Goal: Find specific page/section: Find specific page/section

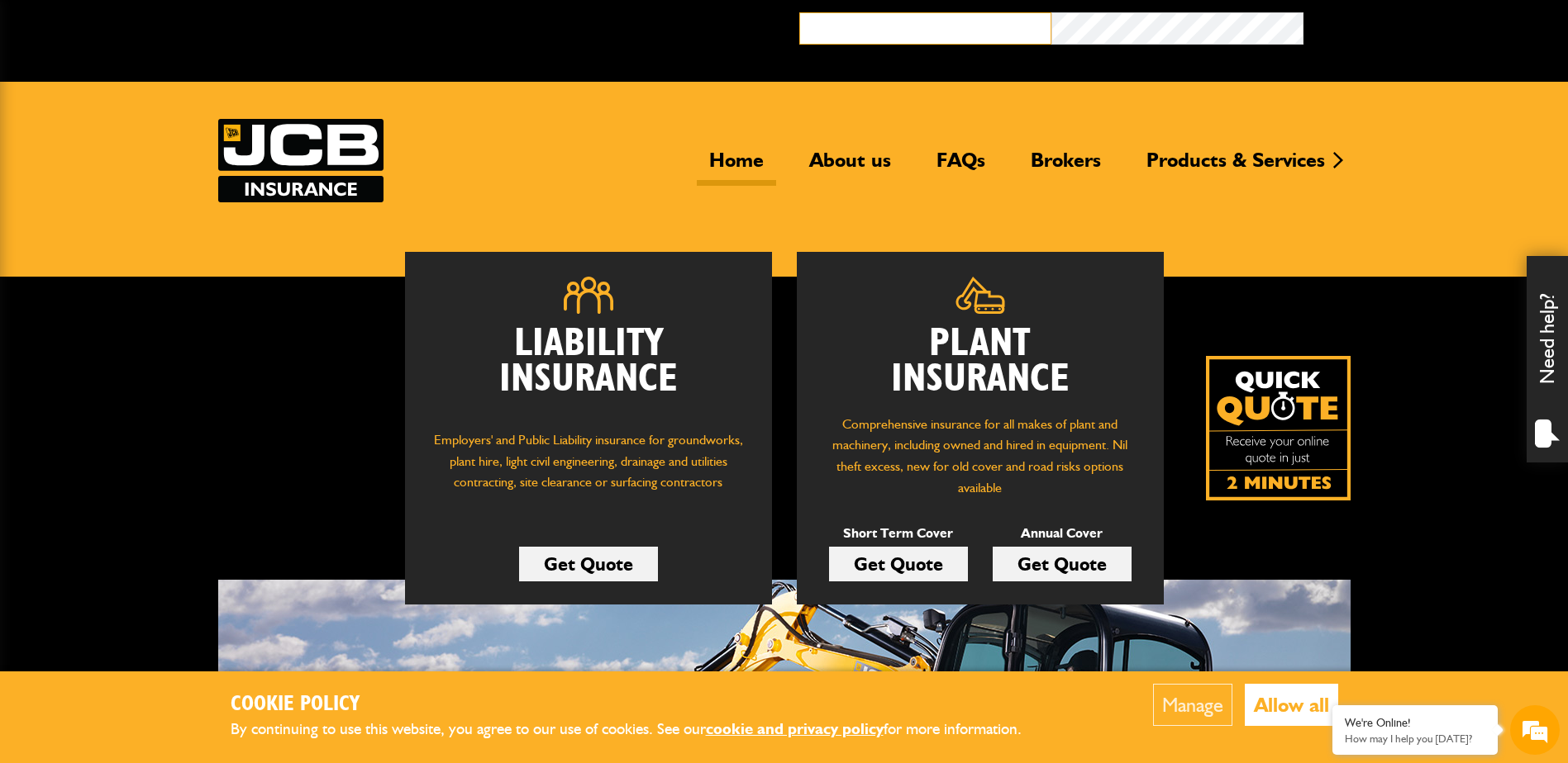
click at [867, 29] on input "email" at bounding box center [925, 28] width 252 height 33
type input "**********"
click at [1303, 13] on button "Broker Login" at bounding box center [1429, 25] width 252 height 26
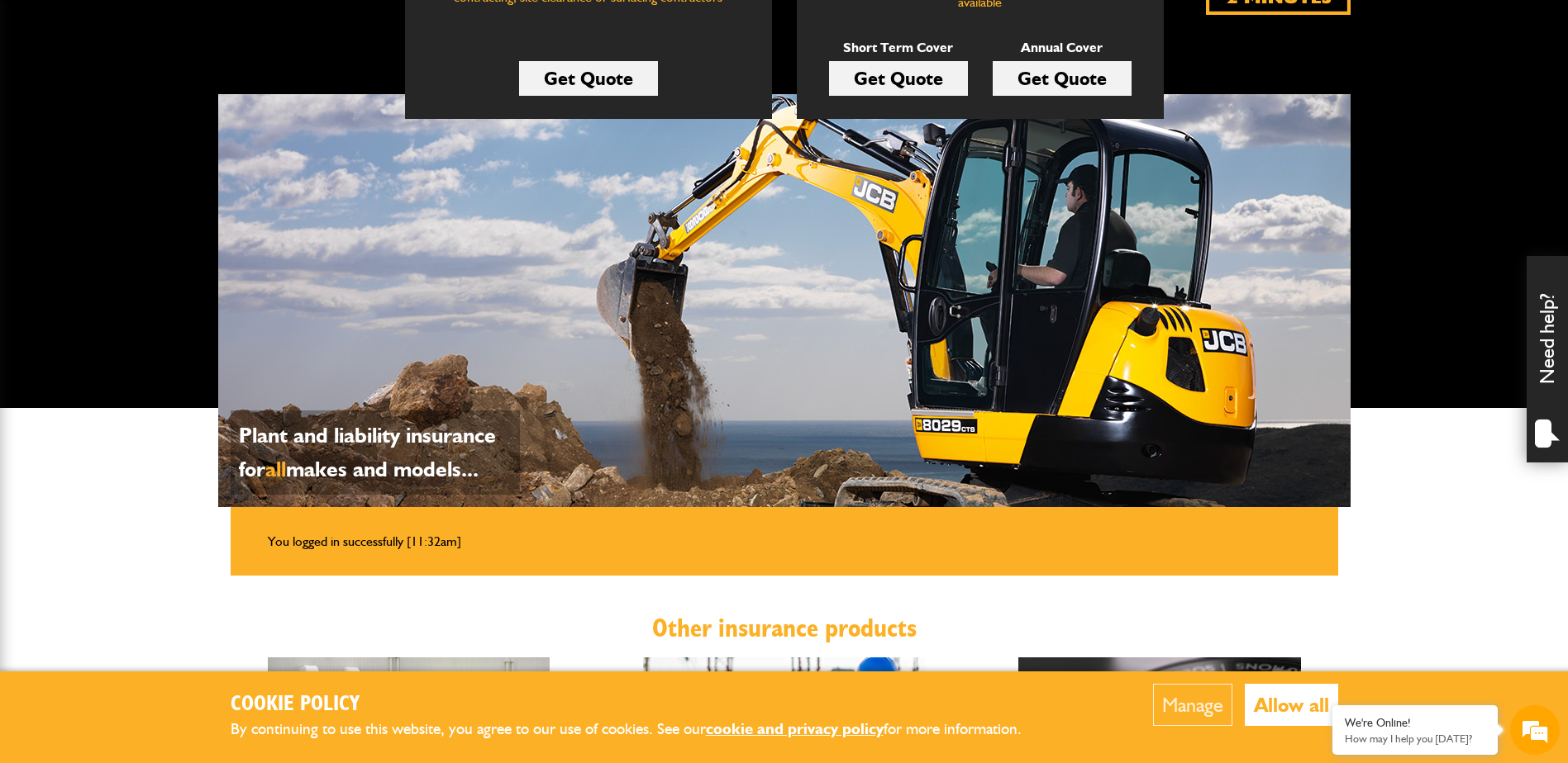
scroll to position [495, 0]
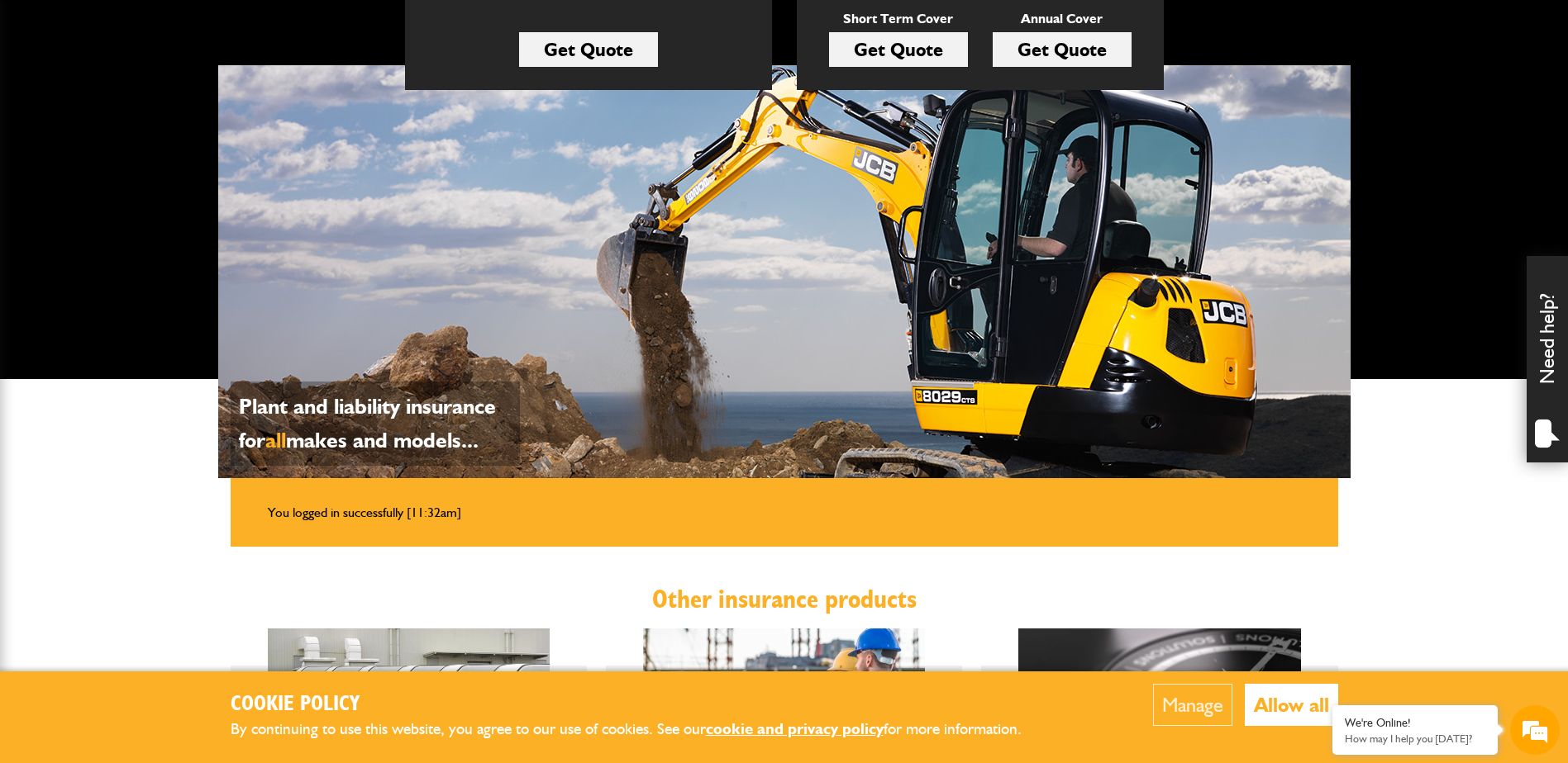
drag, startPoint x: 1258, startPoint y: 705, endPoint x: 1128, endPoint y: 658, distance: 138.2
click at [1258, 705] on button "Allow all" at bounding box center [1292, 704] width 94 height 42
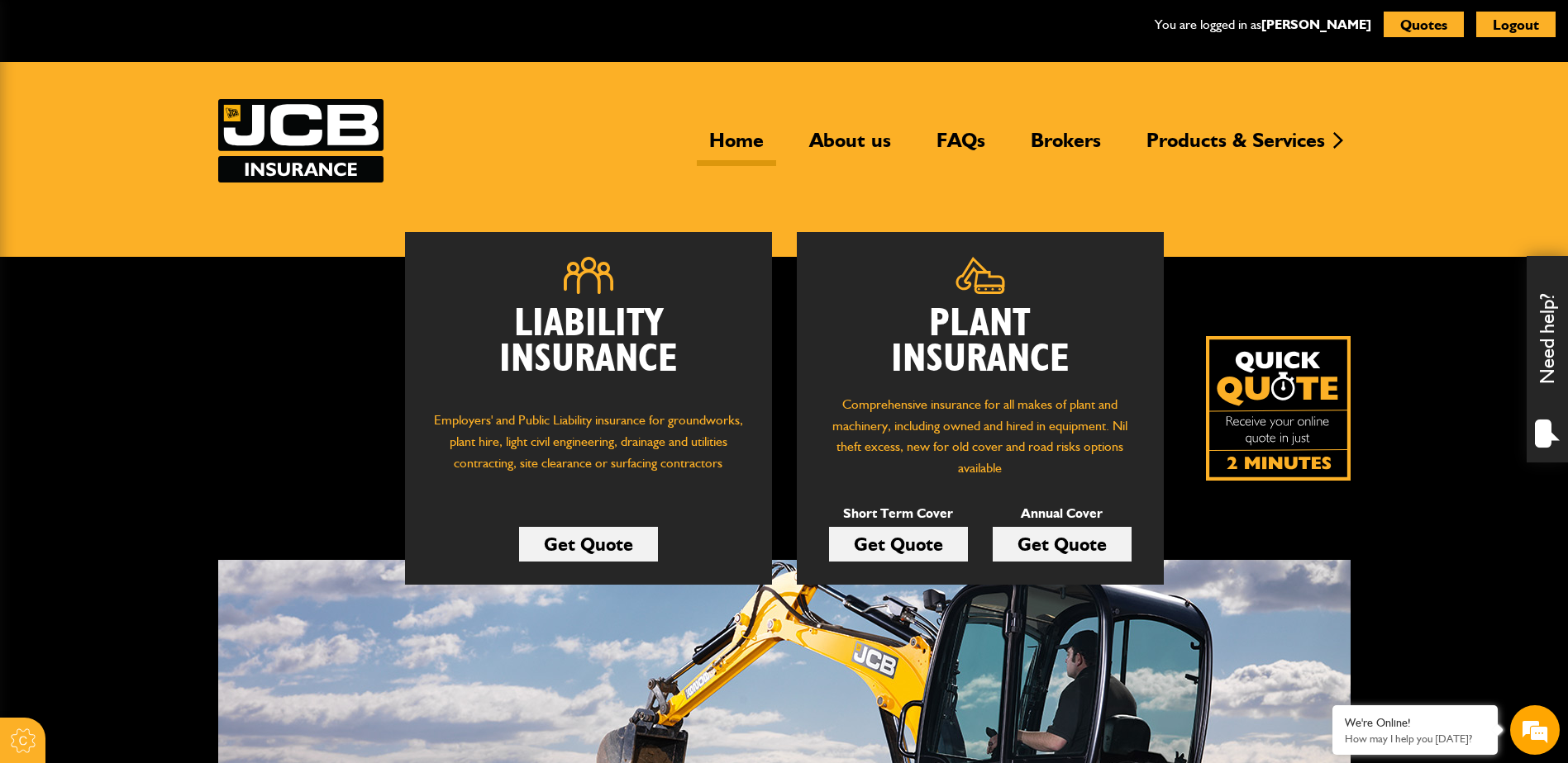
scroll to position [0, 0]
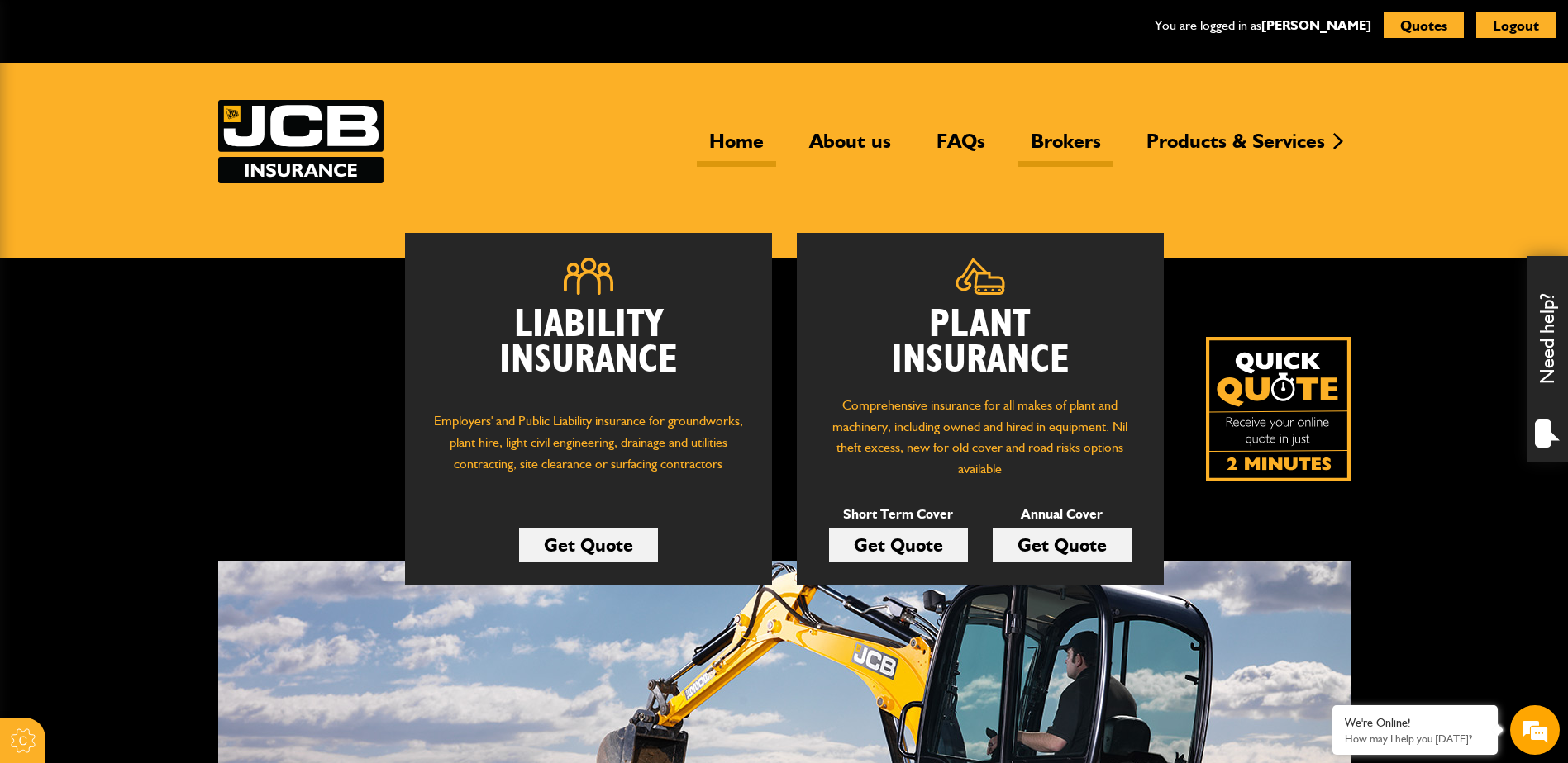
click at [1072, 140] on link "Brokers" at bounding box center [1066, 147] width 95 height 38
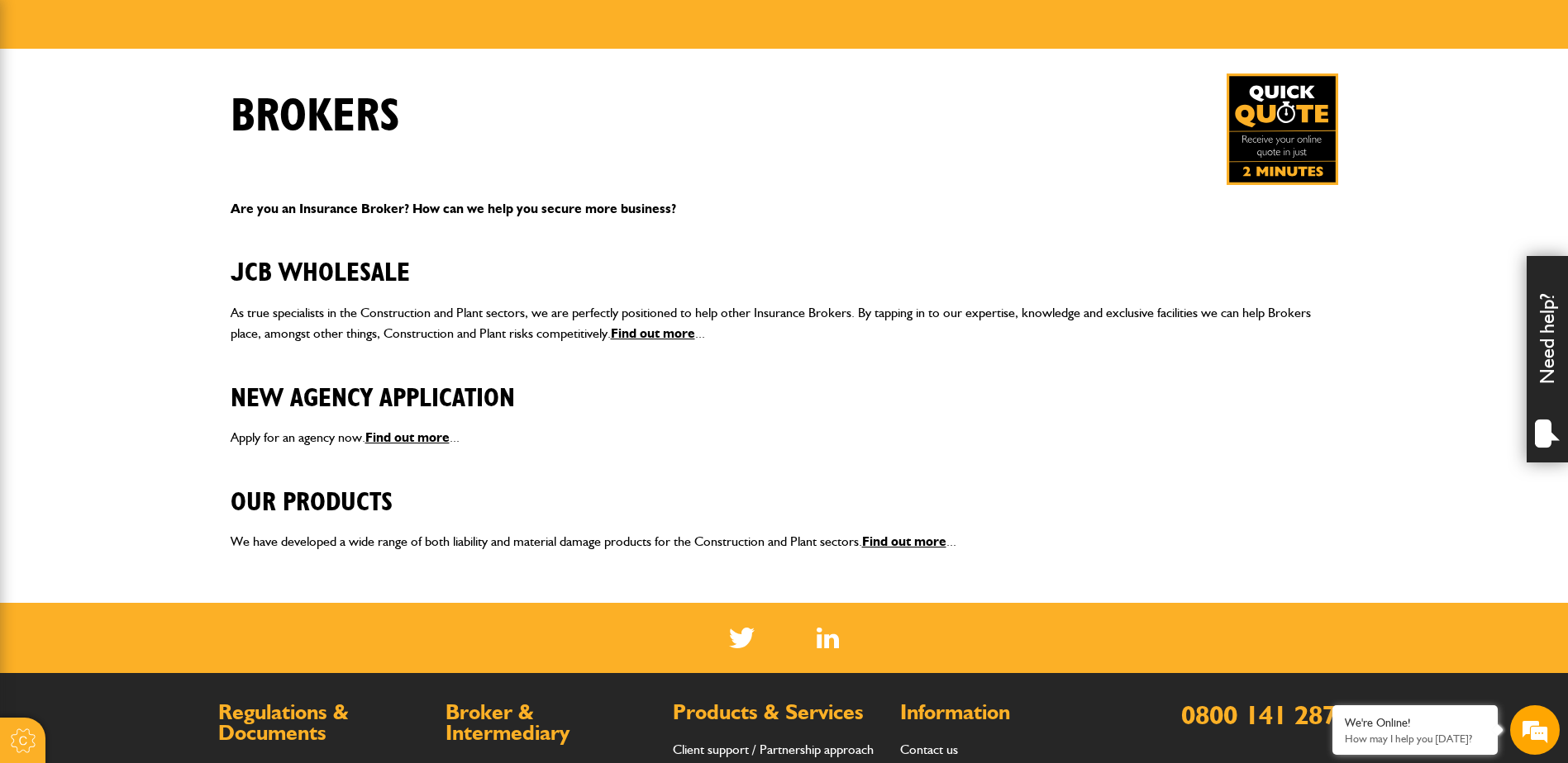
scroll to position [413, 0]
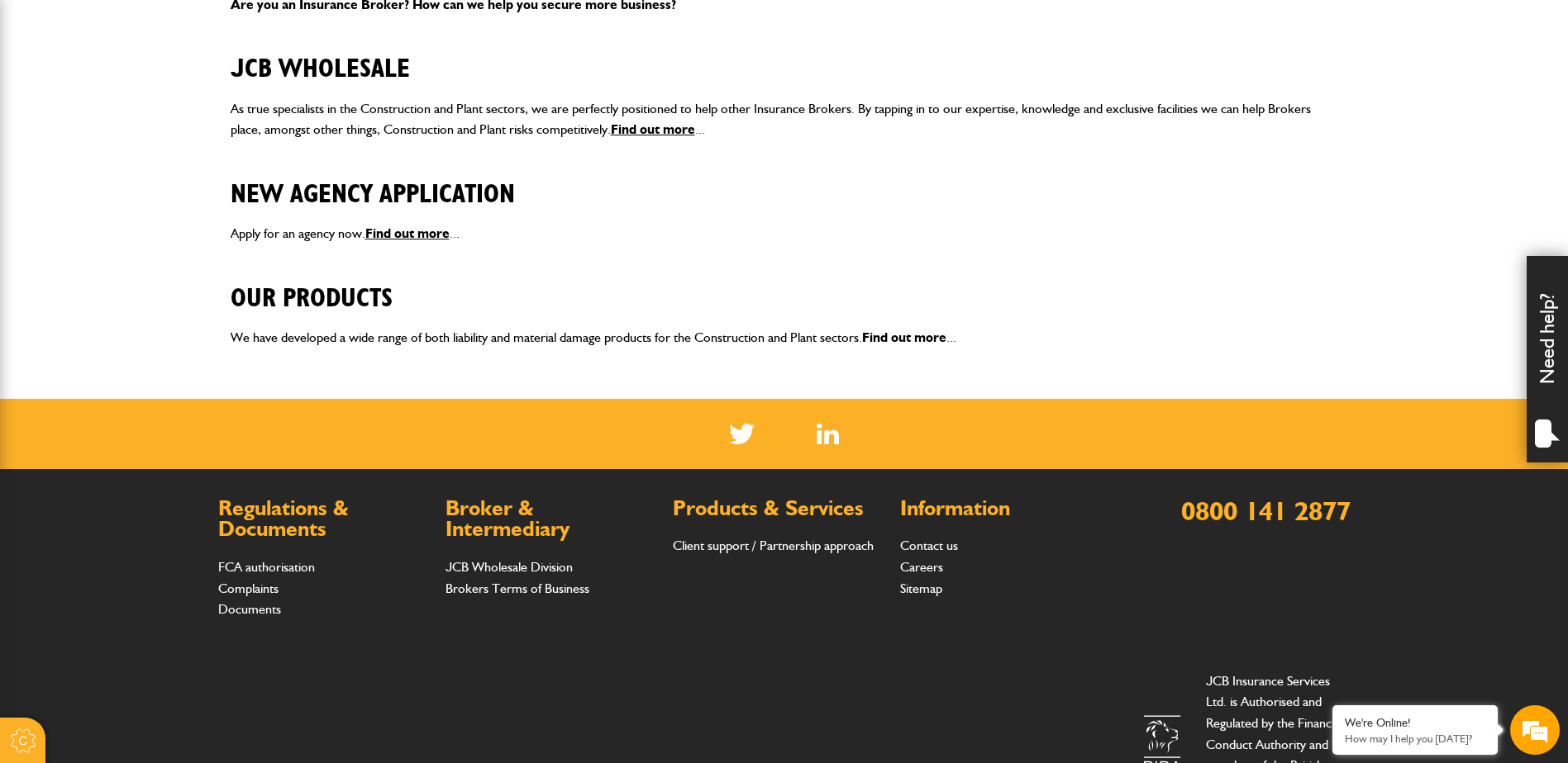
click at [896, 335] on link "Find out more" at bounding box center [904, 337] width 85 height 16
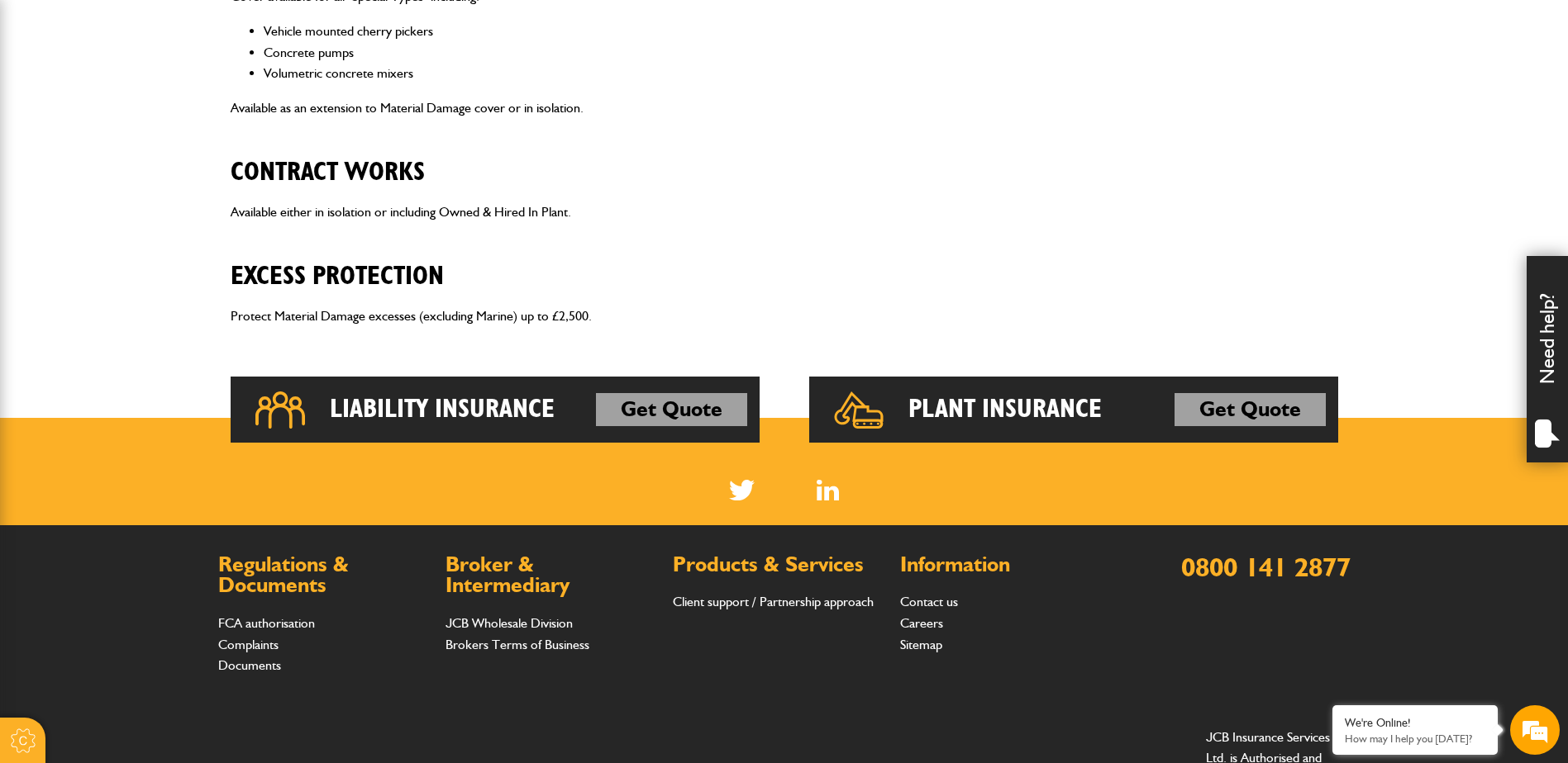
scroll to position [1156, 0]
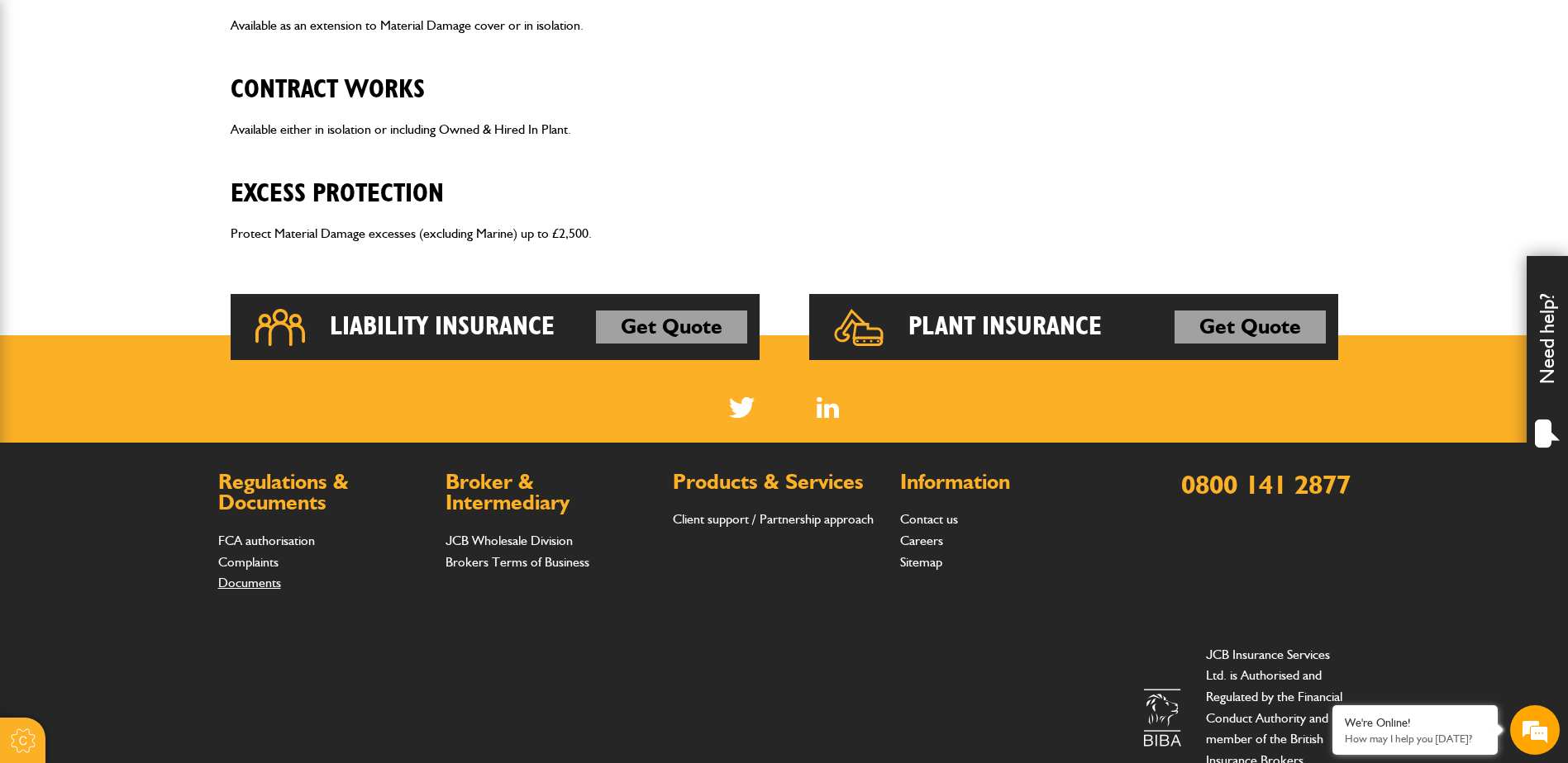
click at [244, 590] on link "Documents" at bounding box center [249, 582] width 63 height 16
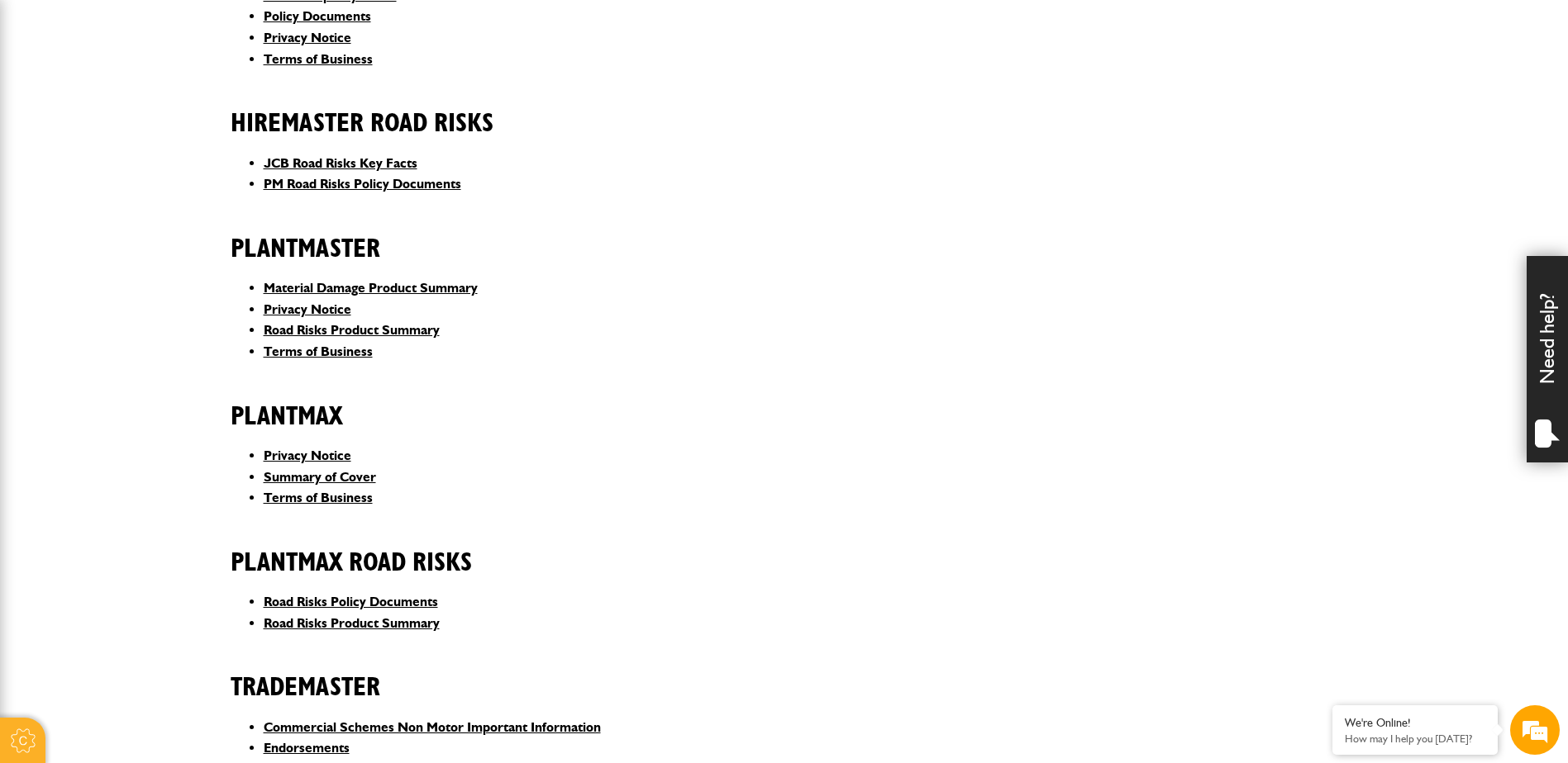
scroll to position [661, 0]
